Goal: Task Accomplishment & Management: Manage account settings

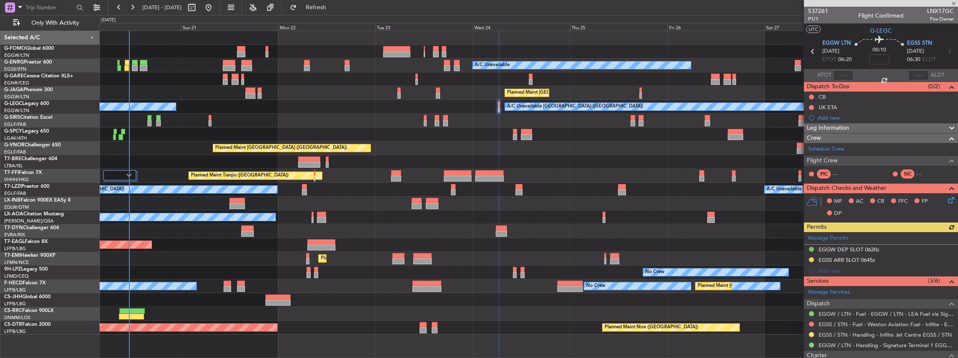
scroll to position [76, 0]
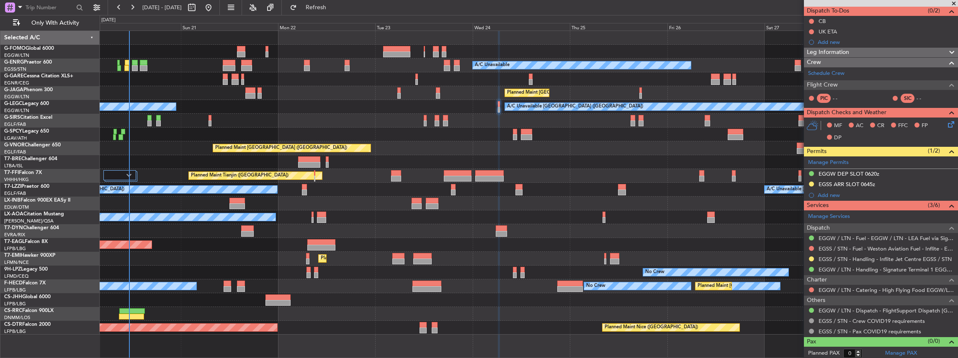
click at [773, 311] on div "Planned Maint [GEOGRAPHIC_DATA] ([GEOGRAPHIC_DATA])" at bounding box center [529, 314] width 858 height 14
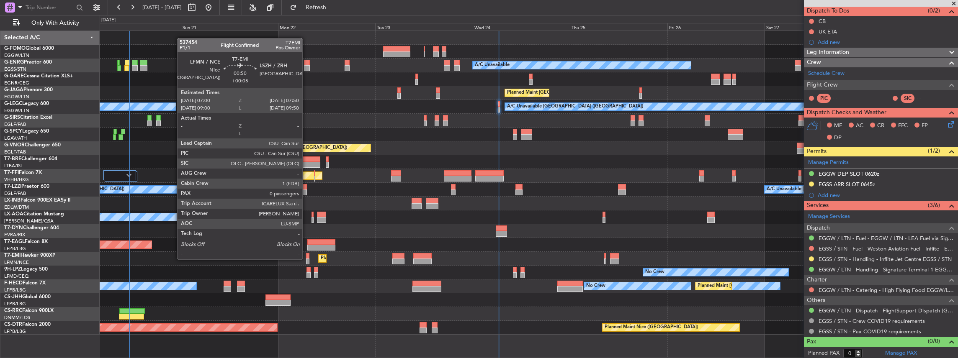
click at [306, 259] on div at bounding box center [308, 262] width 4 height 6
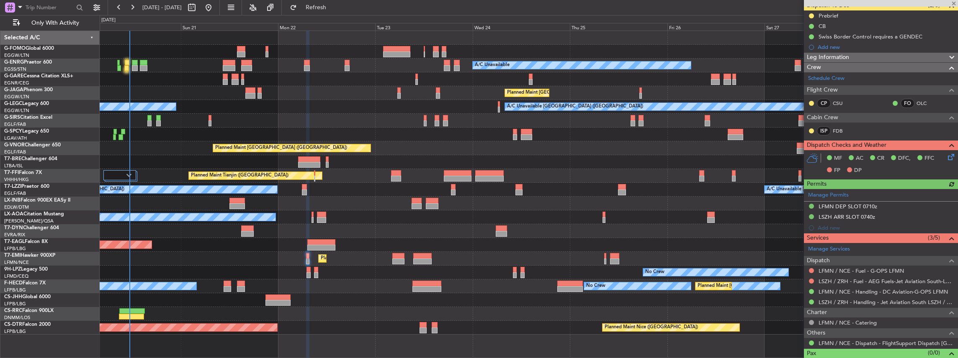
scroll to position [84, 0]
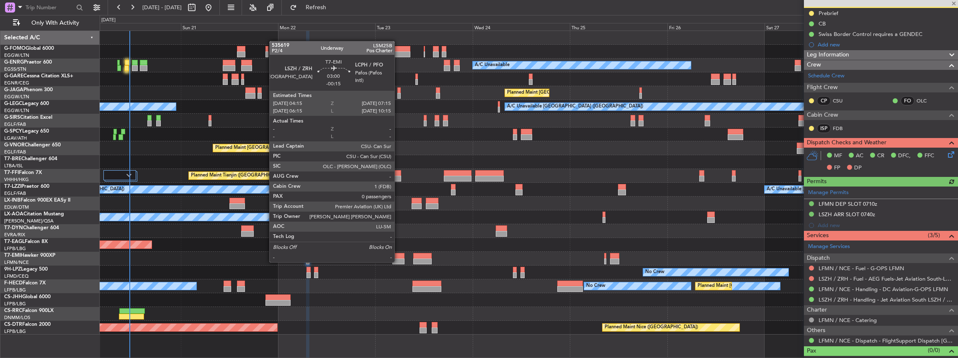
click at [398, 262] on div at bounding box center [398, 262] width 13 height 6
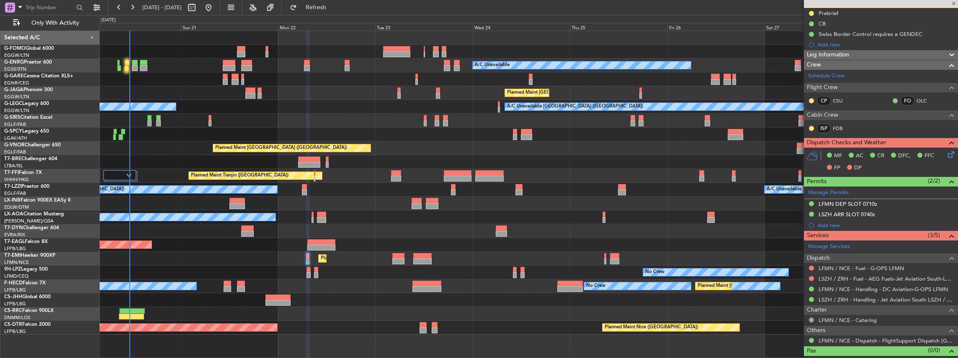
type input "-00:15"
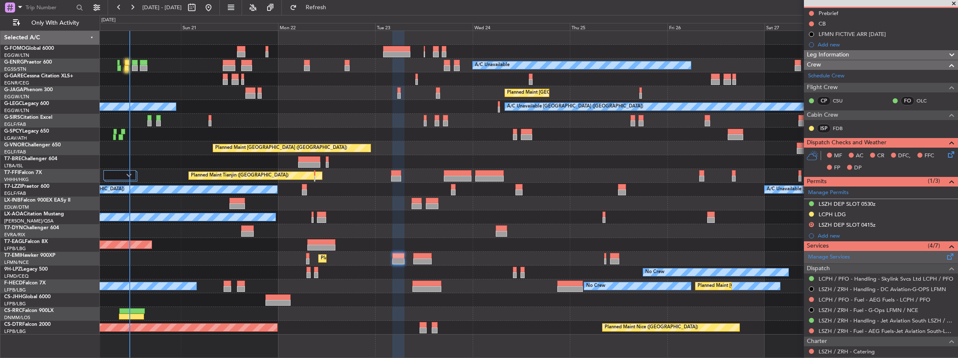
scroll to position [0, 0]
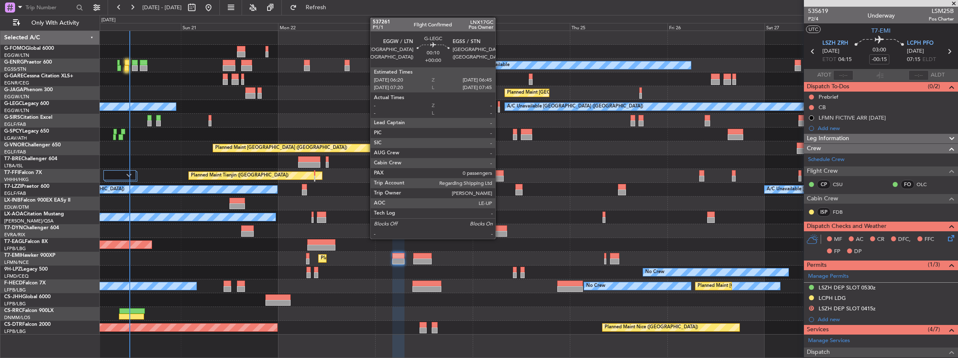
click at [499, 109] on div at bounding box center [499, 110] width 2 height 6
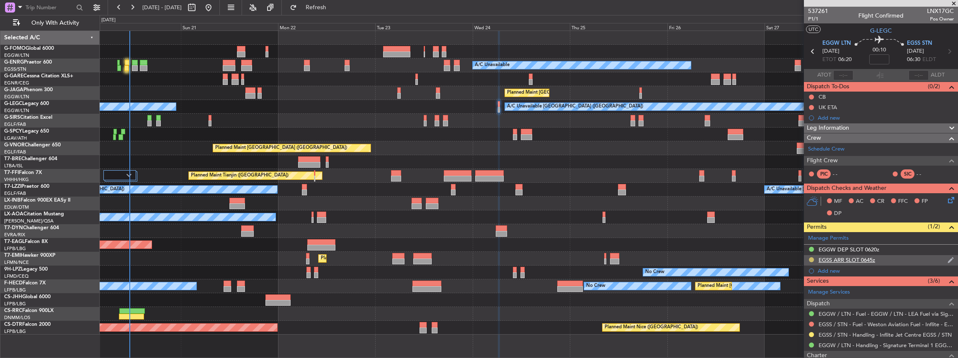
click at [809, 259] on button at bounding box center [811, 259] width 5 height 5
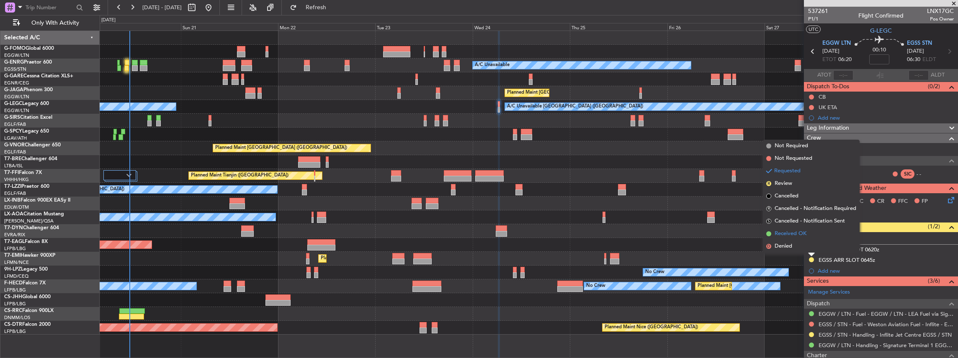
click at [798, 231] on span "Received OK" at bounding box center [790, 234] width 32 height 8
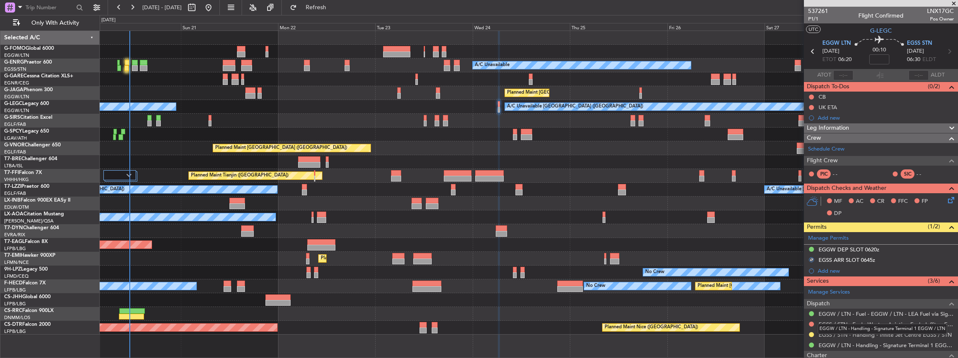
click at [812, 333] on mat-tooltip-component "EGGW / LTN - Handling - Signature Terminal 1 EGGW / LTN" at bounding box center [882, 329] width 141 height 22
click at [810, 333] on button at bounding box center [811, 334] width 5 height 5
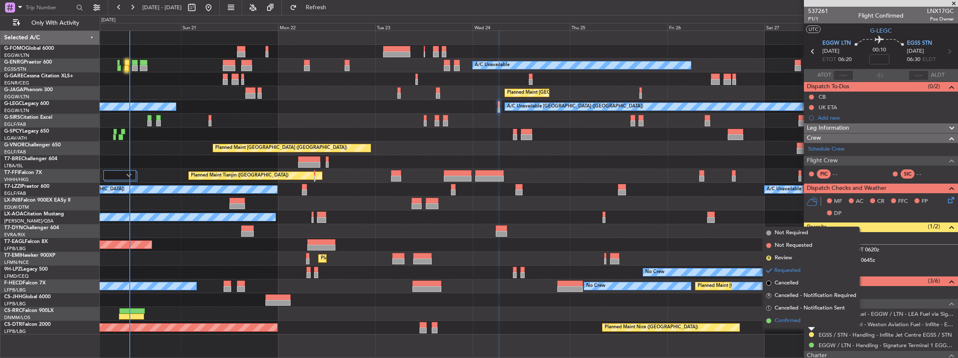
click at [779, 321] on span "Confirmed" at bounding box center [787, 321] width 26 height 8
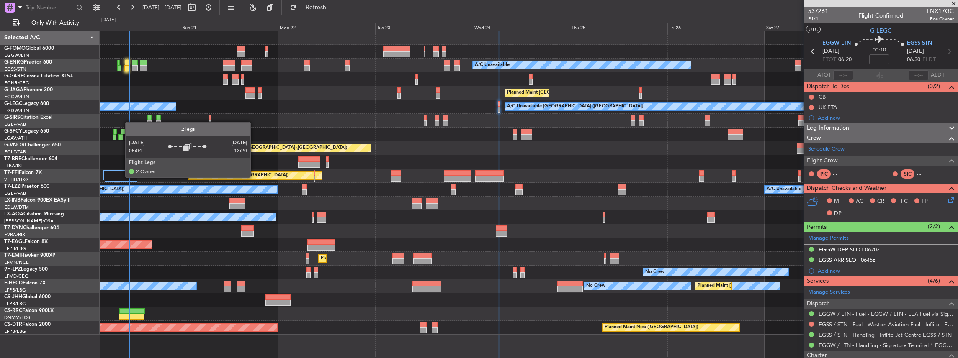
click at [121, 177] on div at bounding box center [119, 175] width 33 height 10
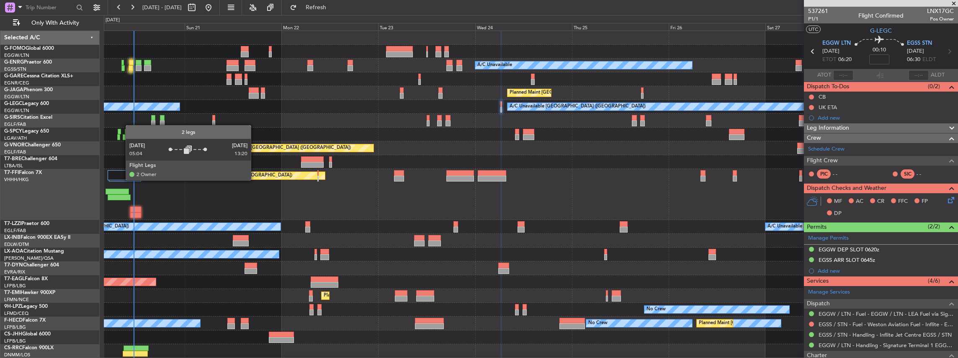
click at [121, 180] on div at bounding box center [124, 175] width 32 height 10
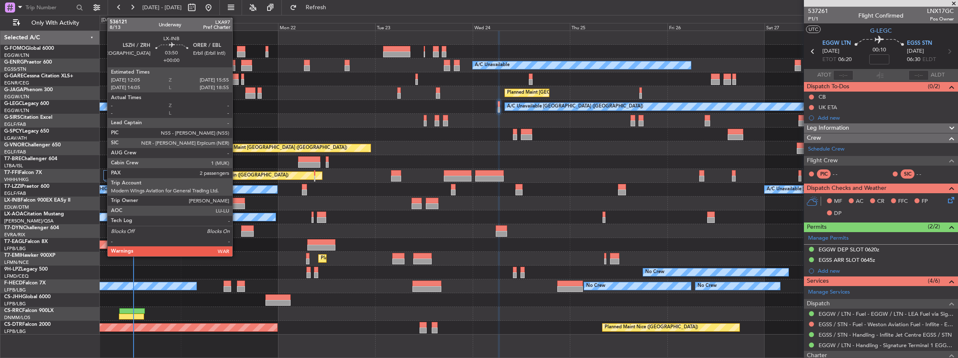
click at [236, 203] on div at bounding box center [237, 206] width 16 height 6
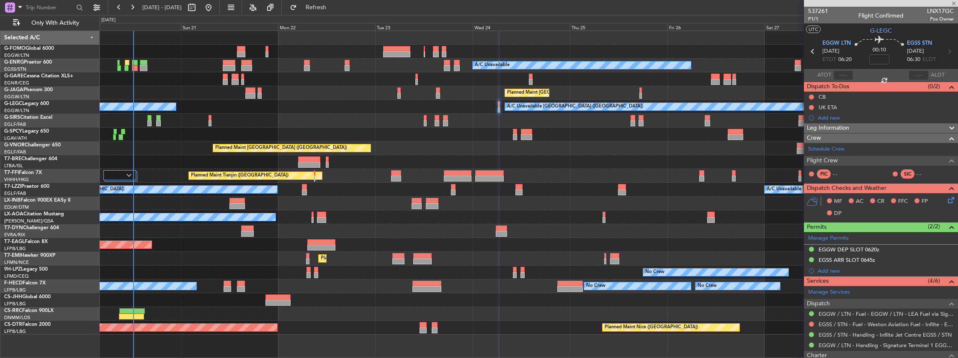
type input "2"
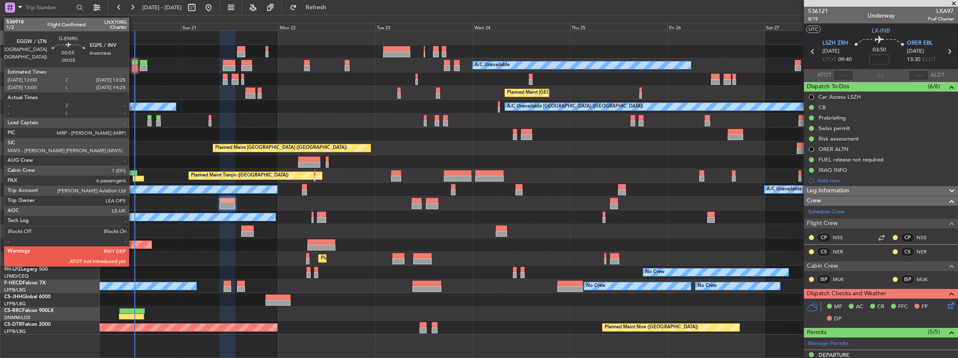
click at [133, 66] on div at bounding box center [135, 68] width 6 height 6
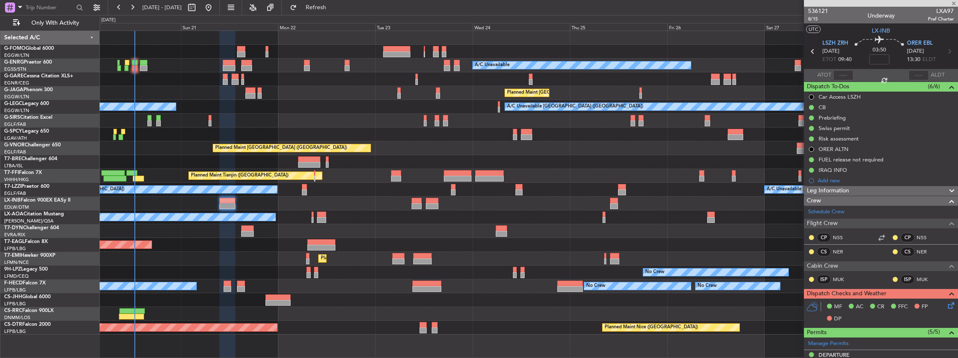
type input "-00:05"
type input "6"
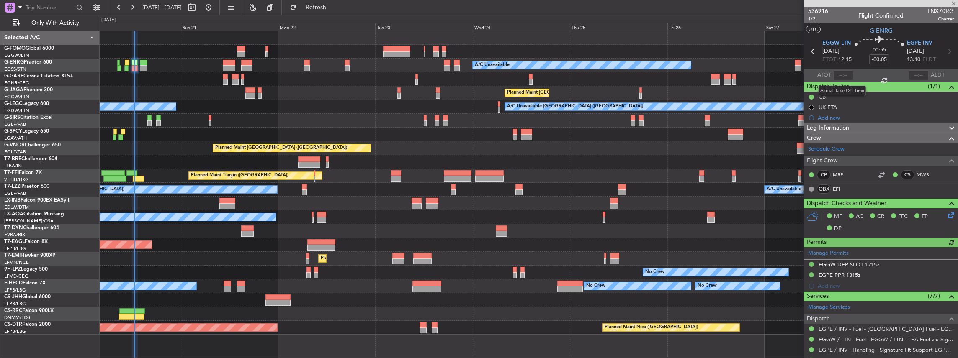
click at [844, 74] on div at bounding box center [843, 75] width 20 height 10
click at [843, 74] on input "text" at bounding box center [843, 75] width 20 height 10
type input "12:38"
